Goal: Information Seeking & Learning: Learn about a topic

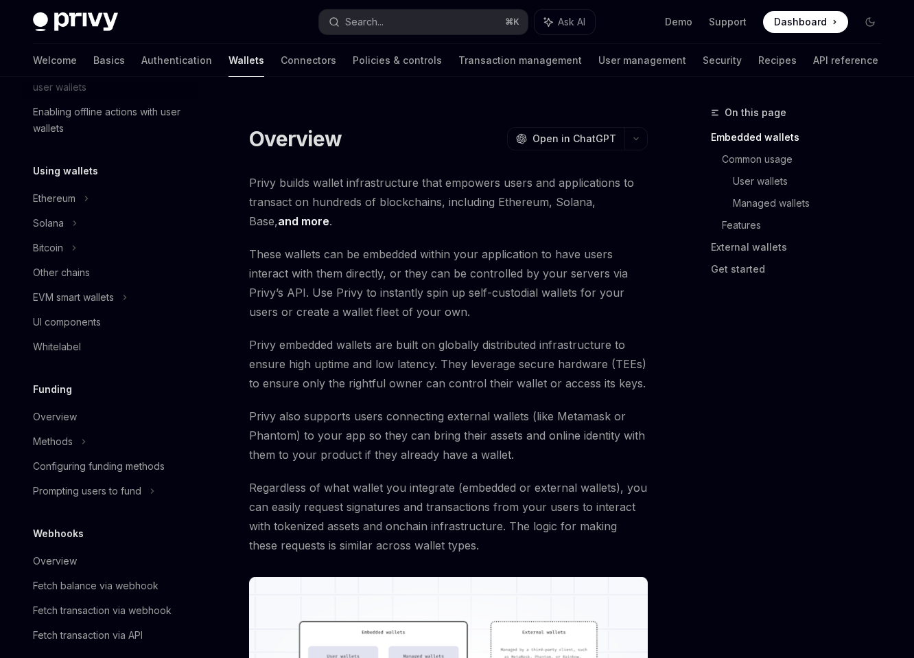
scroll to position [267, 0]
type textarea "*"
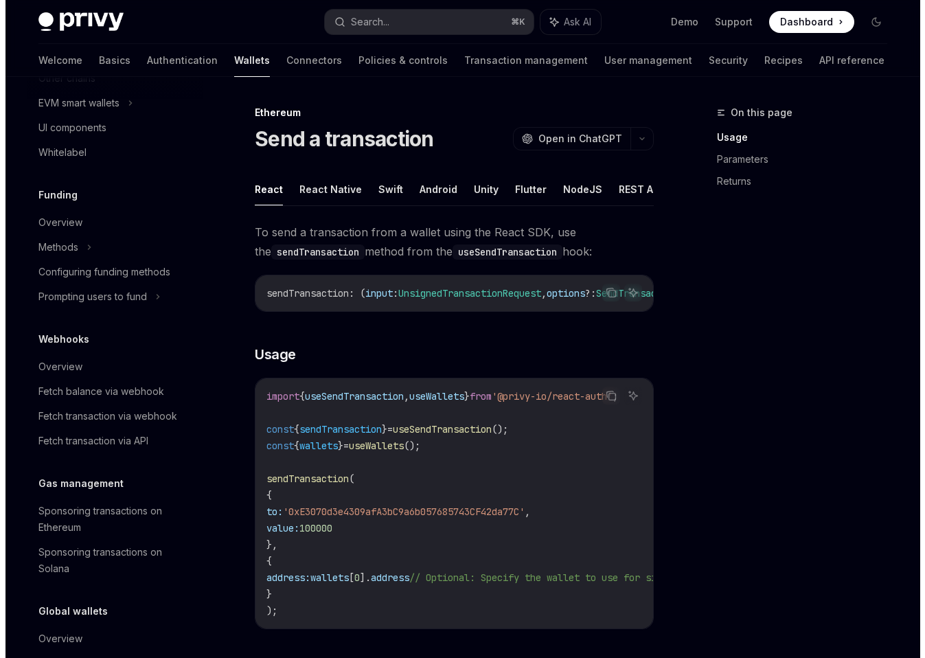
scroll to position [717, 0]
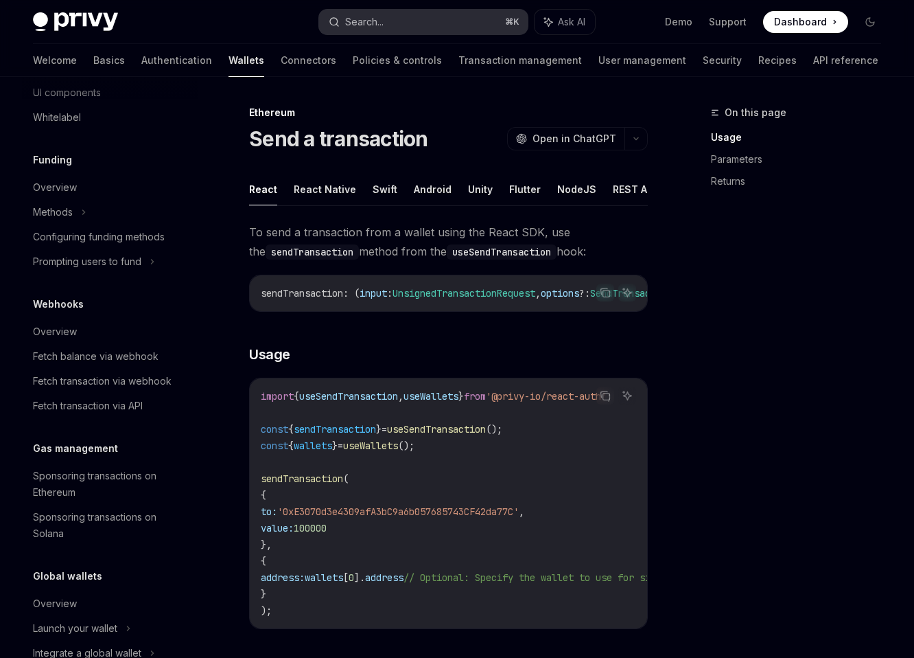
click at [373, 21] on div "Search..." at bounding box center [364, 22] width 38 height 16
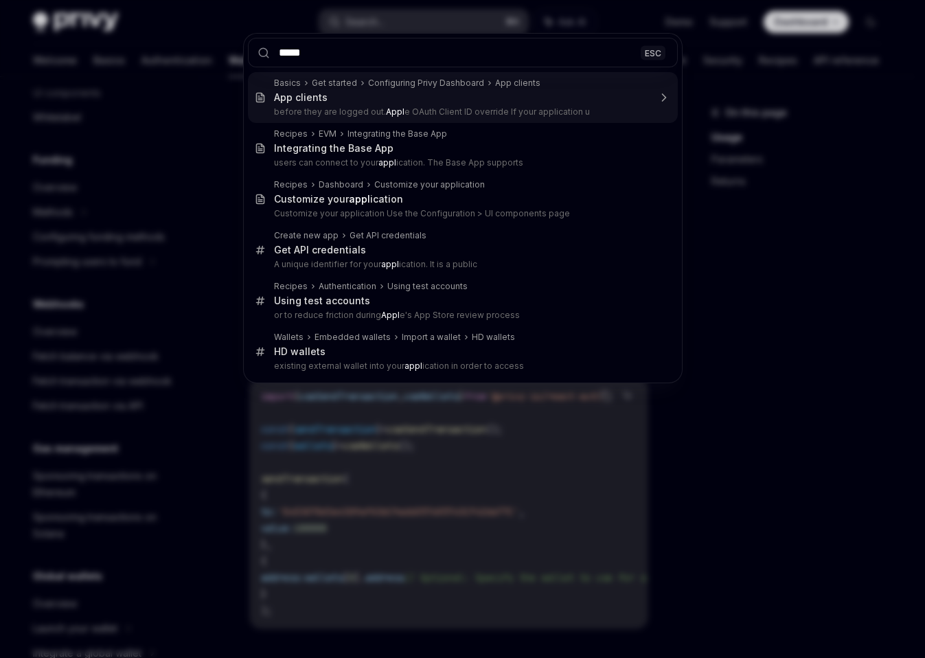
type input "*****"
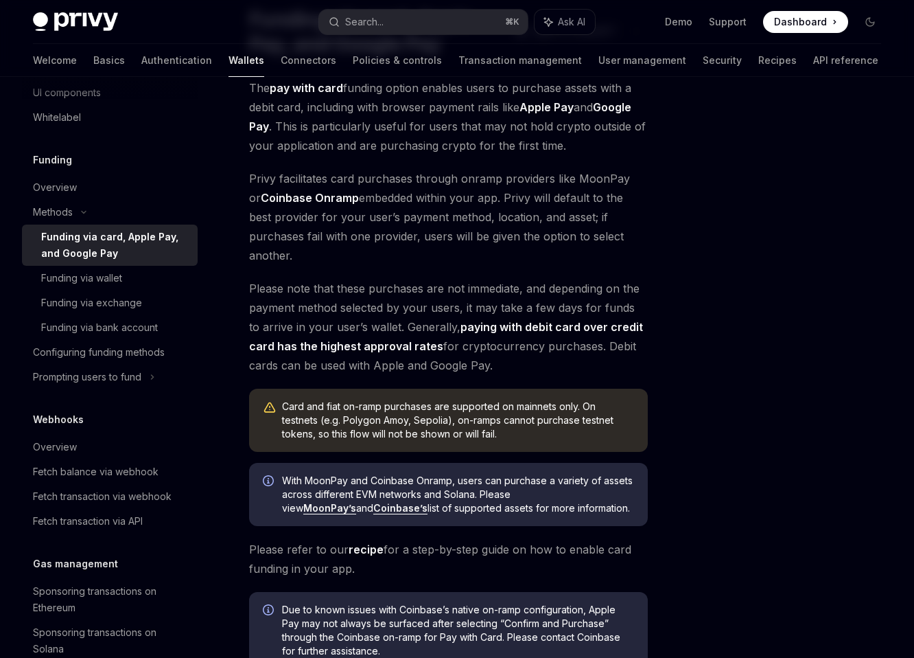
scroll to position [315, 0]
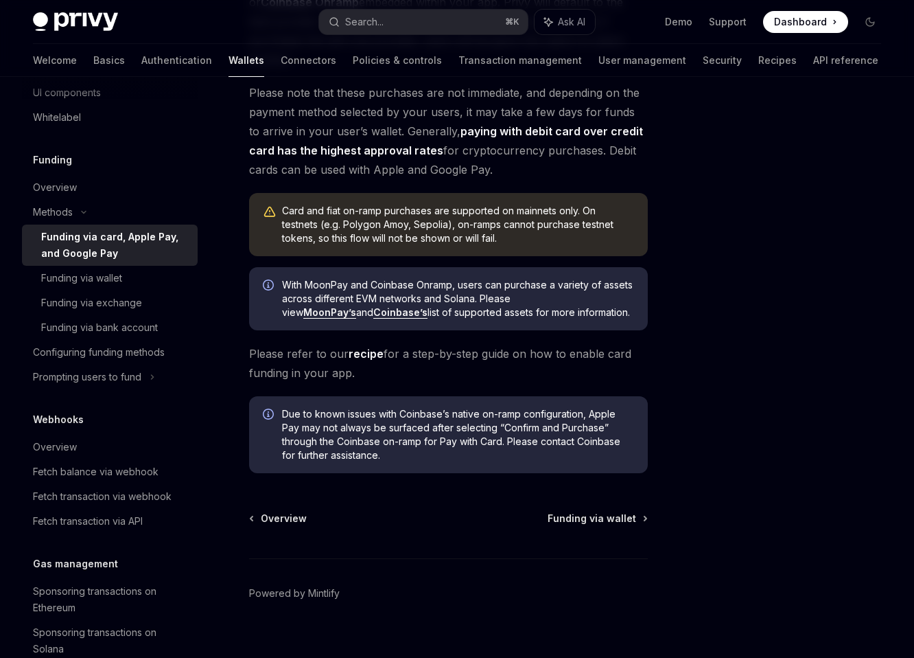
click at [360, 347] on link "recipe" at bounding box center [366, 354] width 35 height 14
type textarea "*"
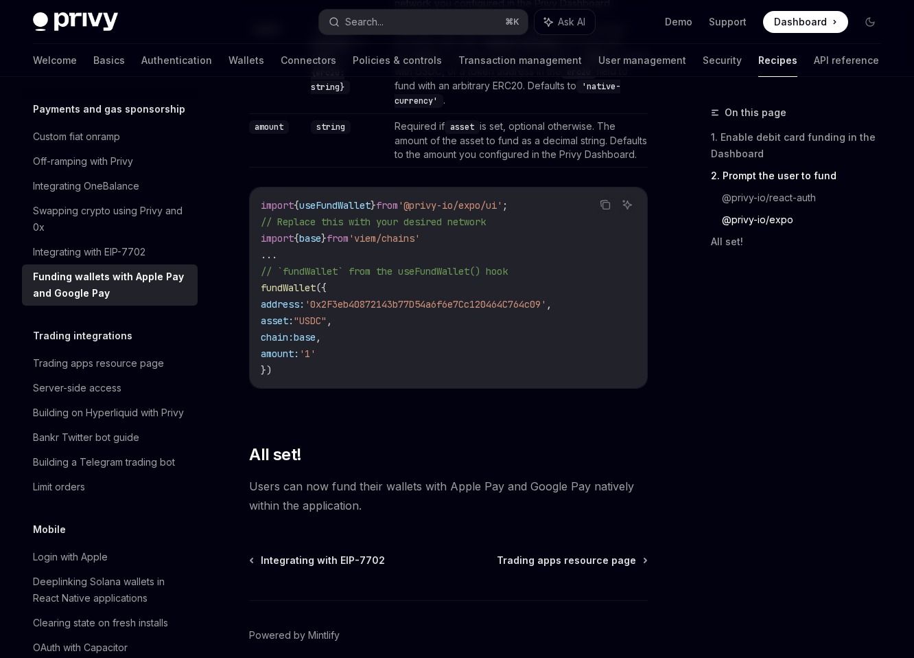
scroll to position [1753, 0]
